Goal: Navigation & Orientation: Find specific page/section

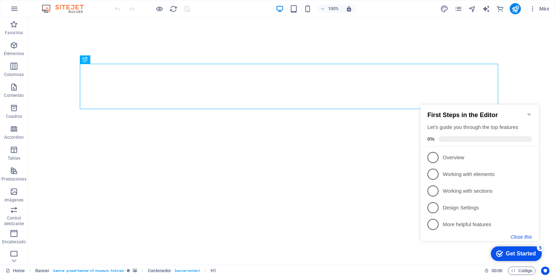
click at [525, 237] on button "Close this" at bounding box center [520, 237] width 21 height 6
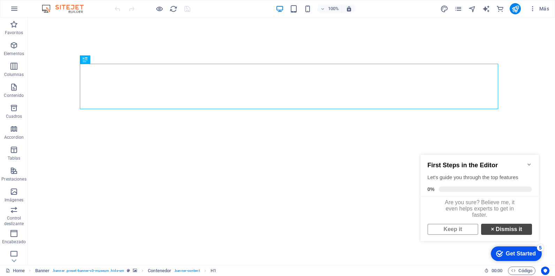
click at [491, 232] on strong "×" at bounding box center [492, 229] width 3 height 6
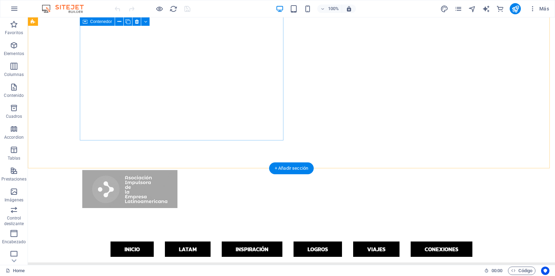
scroll to position [627, 0]
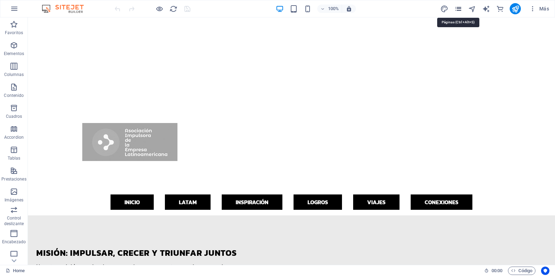
click at [461, 9] on icon "pages" at bounding box center [458, 9] width 8 height 8
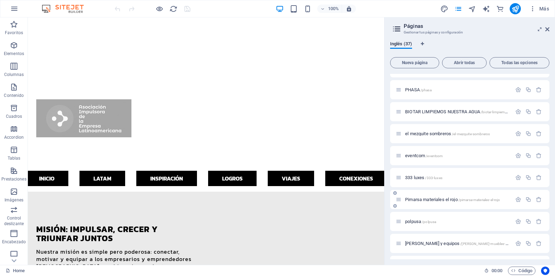
scroll to position [627, 0]
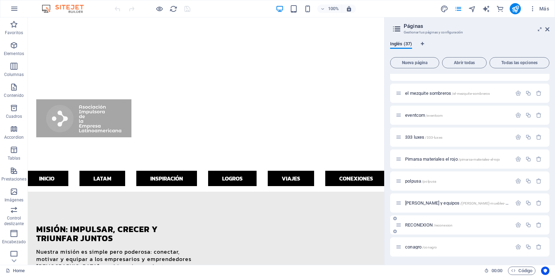
click at [427, 226] on span "RECONEXION /reconexion" at bounding box center [428, 224] width 47 height 5
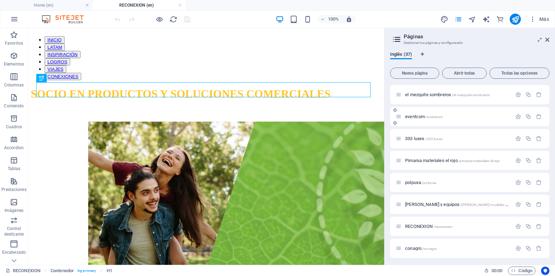
scroll to position [637, 0]
click at [418, 247] on span "conagro /conagro" at bounding box center [421, 246] width 32 height 5
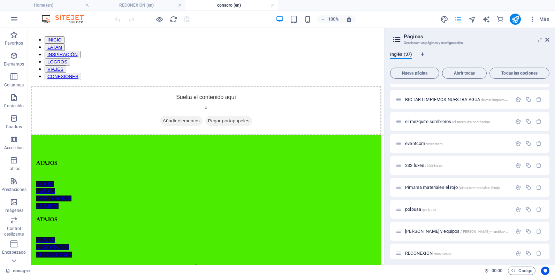
scroll to position [0, 0]
click at [545, 39] on icon at bounding box center [547, 40] width 4 height 6
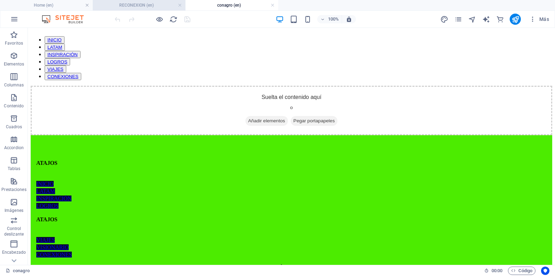
click at [150, 9] on li "RECONEXION (en)" at bounding box center [139, 5] width 93 height 10
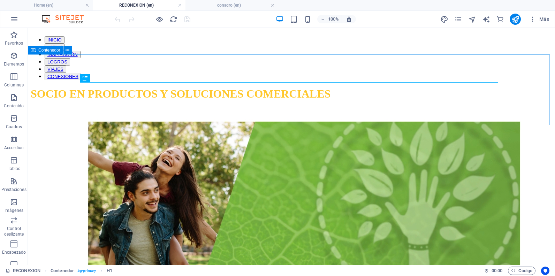
click at [56, 53] on div "Contenedor" at bounding box center [45, 50] width 35 height 8
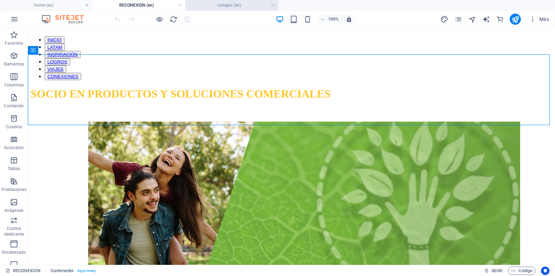
click at [229, 3] on h4 "conagro (en)" at bounding box center [231, 5] width 93 height 8
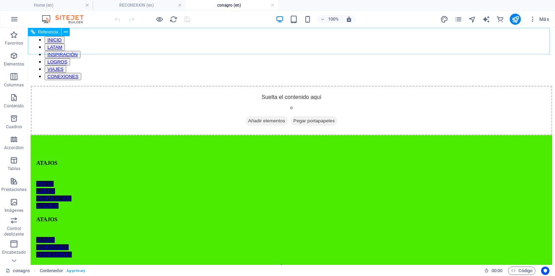
click at [55, 35] on div "Referencia" at bounding box center [44, 32] width 33 height 8
click at [56, 41] on div "INICIO LATAM INSPIRACIÓN LOGROS VIAJES CONEXIONES" at bounding box center [291, 55] width 521 height 49
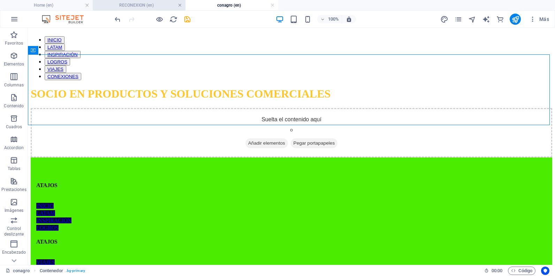
click at [180, 6] on link at bounding box center [180, 5] width 4 height 7
